Goal: Information Seeking & Learning: Find specific fact

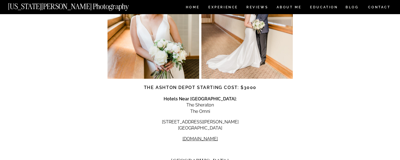
scroll to position [706, 0]
drag, startPoint x: 186, startPoint y: 103, endPoint x: 237, endPoint y: 112, distance: 51.1
click at [237, 119] on p "[STREET_ADDRESS][PERSON_NAME]" at bounding box center [200, 125] width 185 height 13
copy p "[STREET_ADDRESS][PERSON_NAME]"
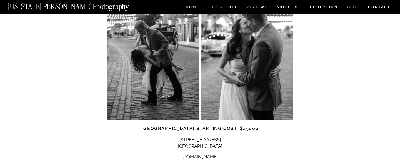
scroll to position [942, 0]
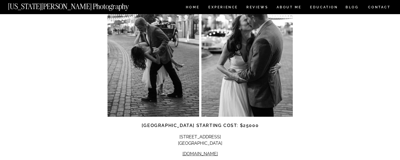
drag, startPoint x: 186, startPoint y: 113, endPoint x: 222, endPoint y: 118, distance: 36.4
click at [222, 134] on p "[STREET_ADDRESS]" at bounding box center [200, 140] width 185 height 13
copy p "[STREET_ADDRESS]"
click at [195, 152] on link "[DOMAIN_NAME]" at bounding box center [200, 154] width 35 height 5
copy p "[STREET_ADDRESS]"
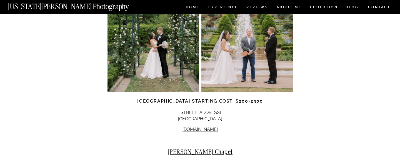
scroll to position [1205, 0]
drag, startPoint x: 173, startPoint y: 89, endPoint x: 227, endPoint y: 94, distance: 53.6
click at [227, 110] on p "[STREET_ADDRESS] [GEOGRAPHIC_DATA]" at bounding box center [200, 116] width 185 height 13
copy p "[STREET_ADDRESS] [GEOGRAPHIC_DATA]"
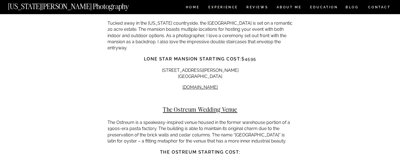
scroll to position [3889, 0]
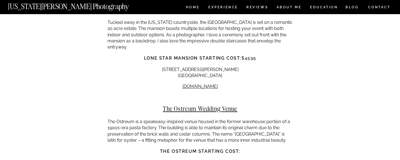
drag, startPoint x: 180, startPoint y: 114, endPoint x: 224, endPoint y: 111, distance: 44.0
copy p "[STREET_ADDRESS]"
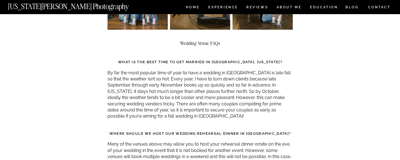
scroll to position [4762, 0]
